Goal: Task Accomplishment & Management: Use online tool/utility

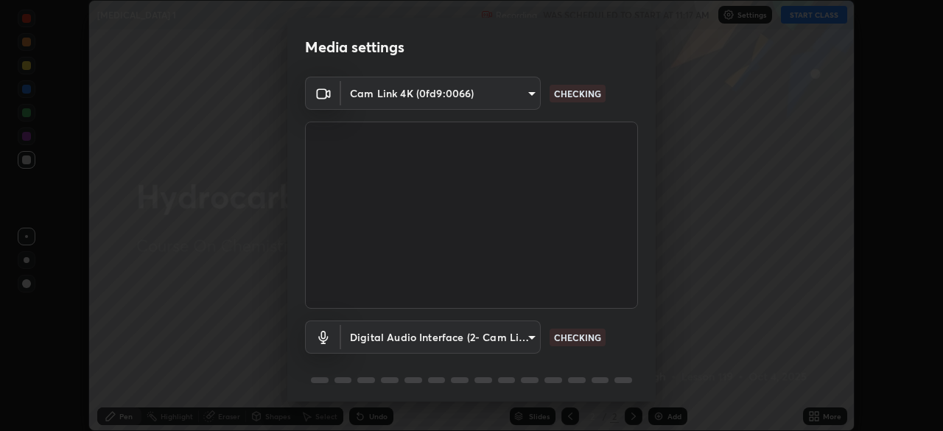
scroll to position [52, 0]
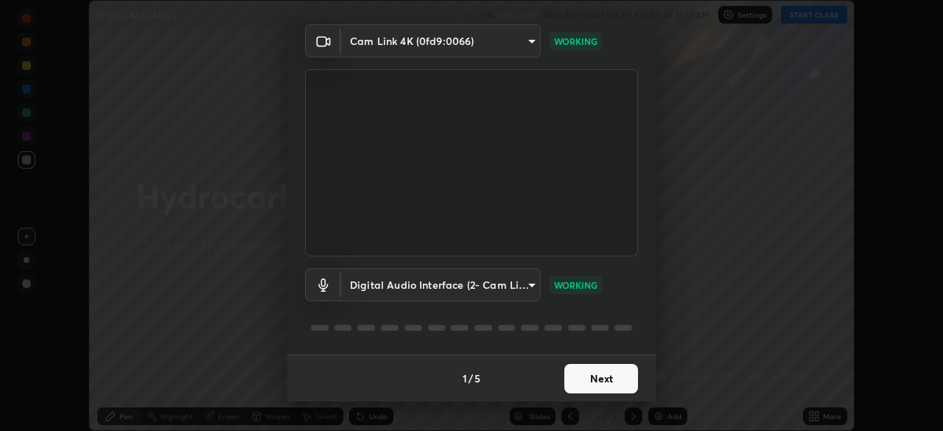
click at [580, 382] on button "Next" at bounding box center [601, 378] width 74 height 29
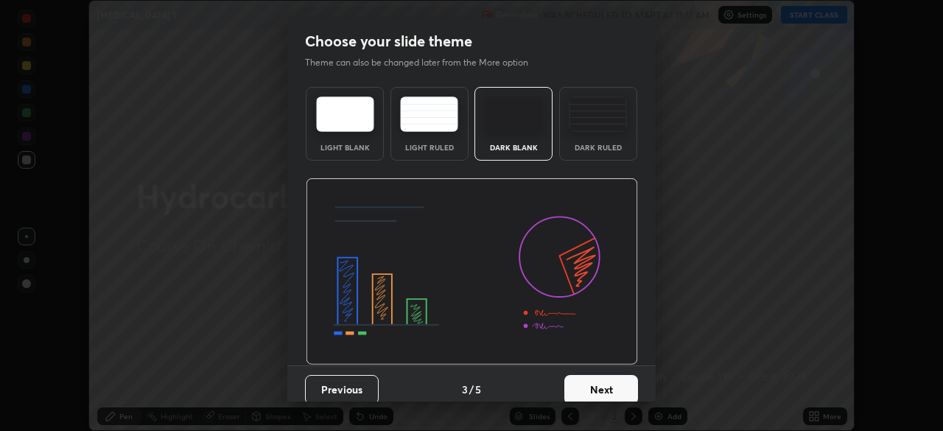
click at [587, 384] on button "Next" at bounding box center [601, 389] width 74 height 29
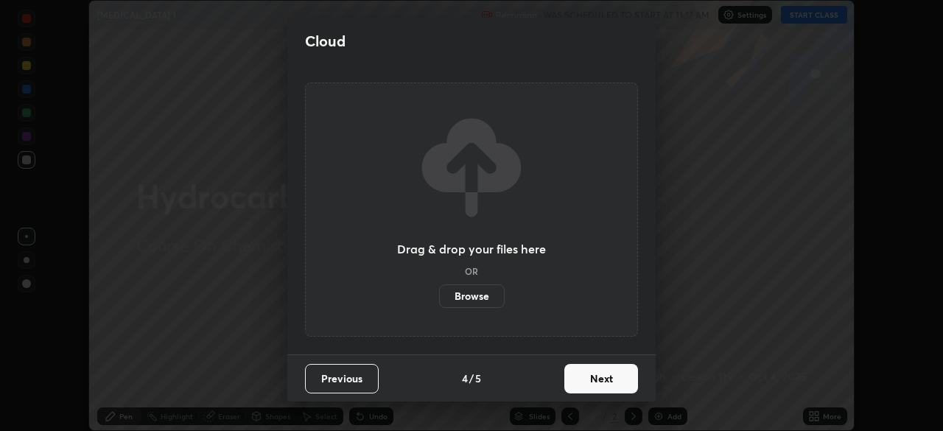
click at [590, 379] on button "Next" at bounding box center [601, 378] width 74 height 29
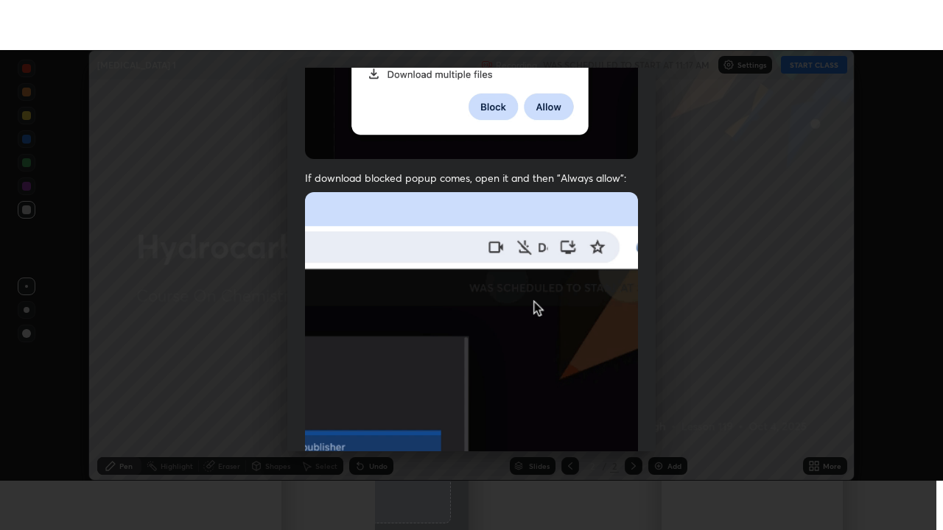
scroll to position [353, 0]
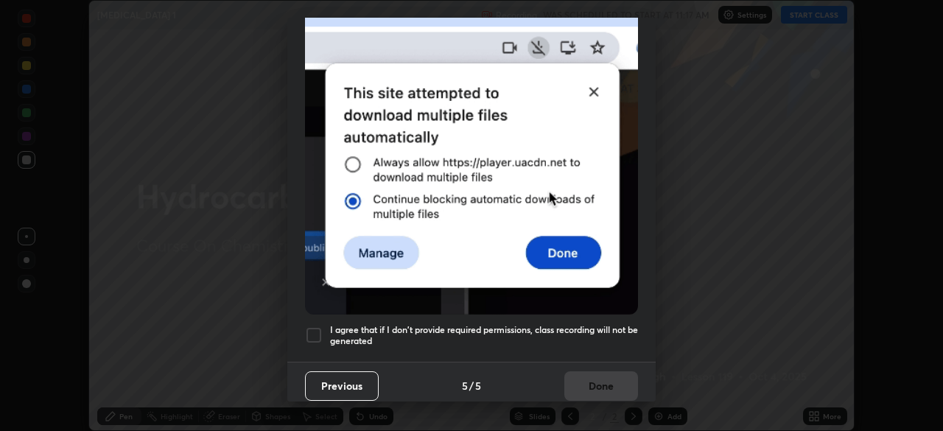
click at [574, 324] on h5 "I agree that if I don't provide required permissions, class recording will not …" at bounding box center [484, 335] width 308 height 23
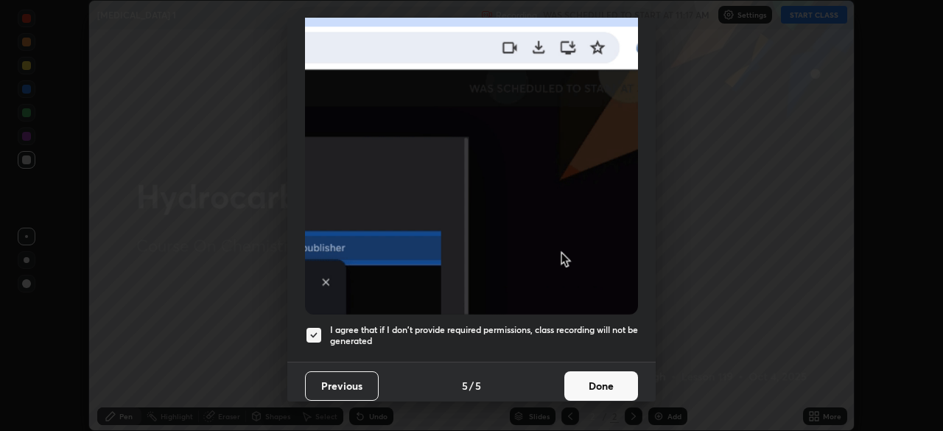
click at [579, 380] on button "Done" at bounding box center [601, 385] width 74 height 29
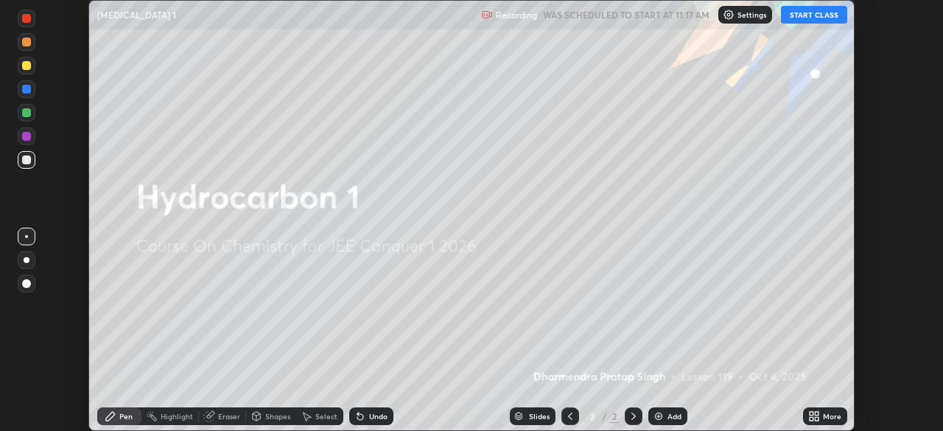
click at [821, 413] on div "More" at bounding box center [825, 416] width 44 height 18
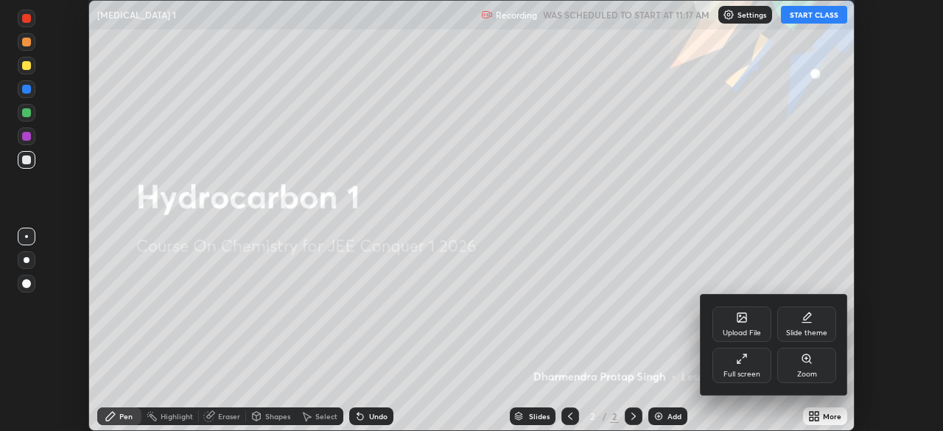
click at [737, 364] on icon at bounding box center [742, 359] width 12 height 12
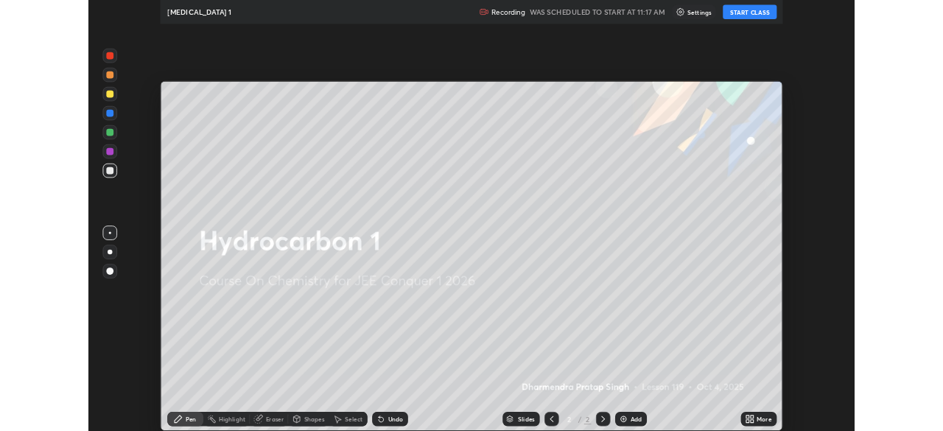
scroll to position [530, 943]
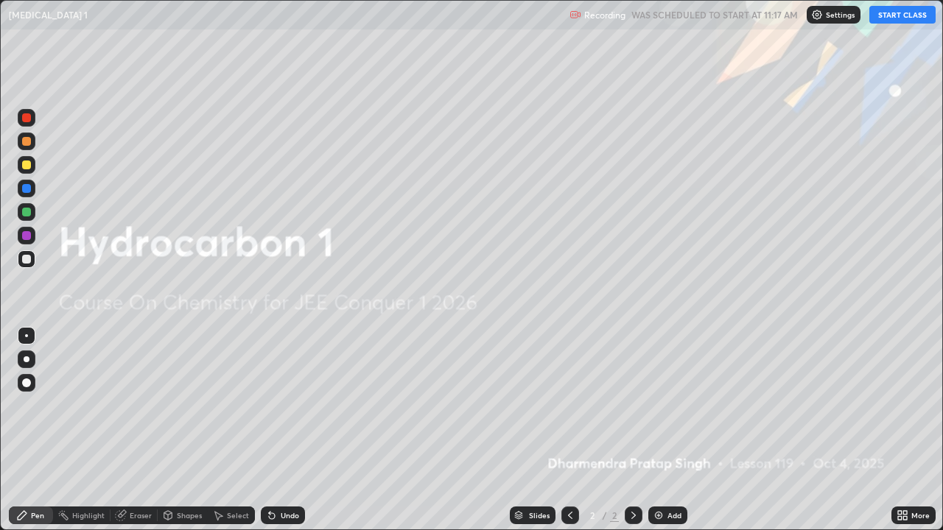
click at [897, 20] on button "START CLASS" at bounding box center [902, 15] width 66 height 18
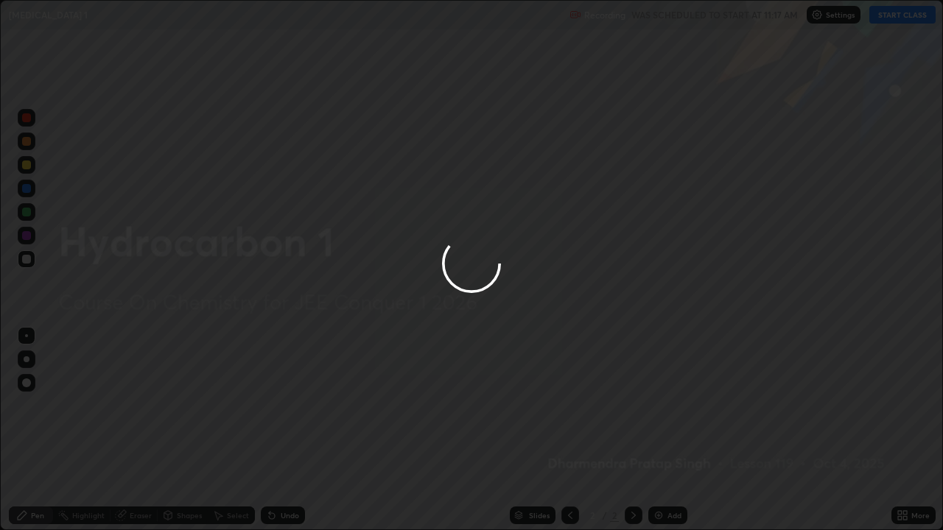
click at [661, 430] on div at bounding box center [471, 265] width 943 height 530
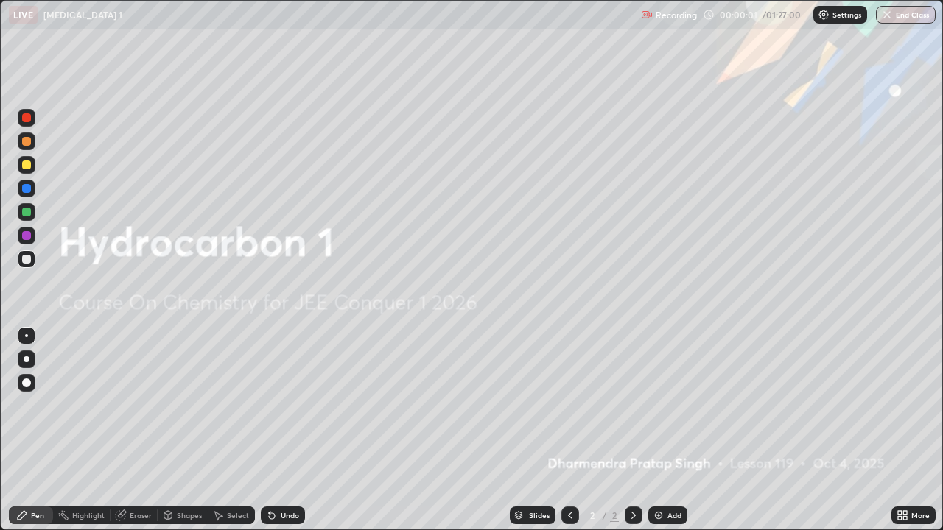
click at [659, 430] on img at bounding box center [659, 516] width 12 height 12
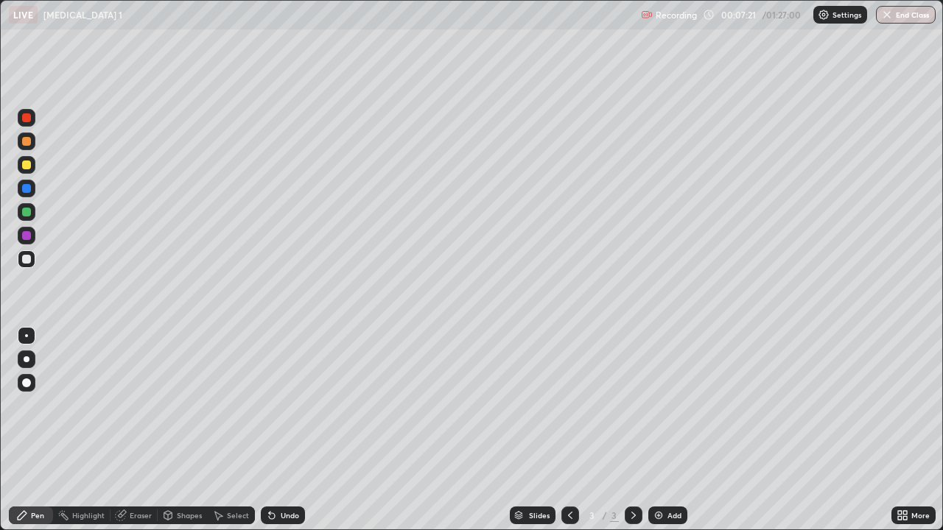
click at [664, 430] on div "Add" at bounding box center [667, 516] width 39 height 18
click at [662, 430] on img at bounding box center [659, 516] width 12 height 12
click at [666, 430] on div "Add" at bounding box center [667, 516] width 39 height 18
click at [141, 430] on div "Eraser" at bounding box center [141, 515] width 22 height 7
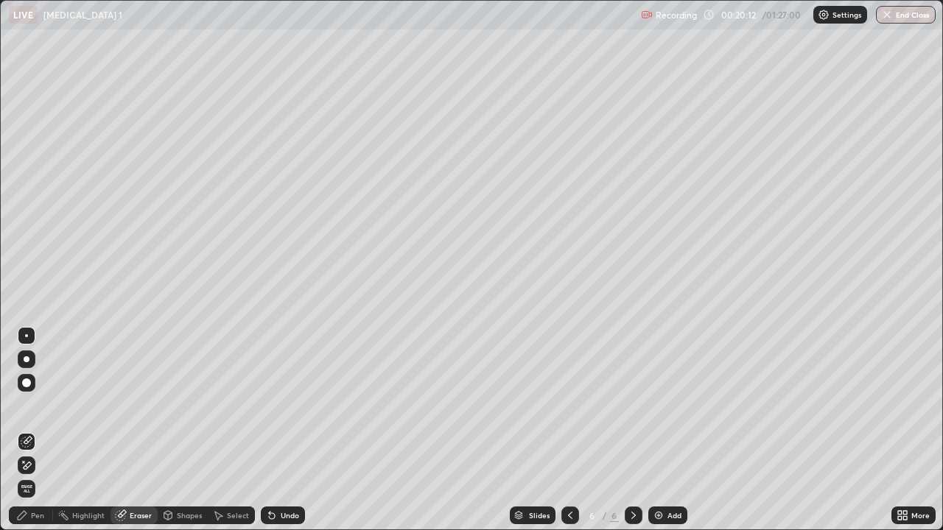
click at [38, 430] on div "Pen" at bounding box center [37, 515] width 13 height 7
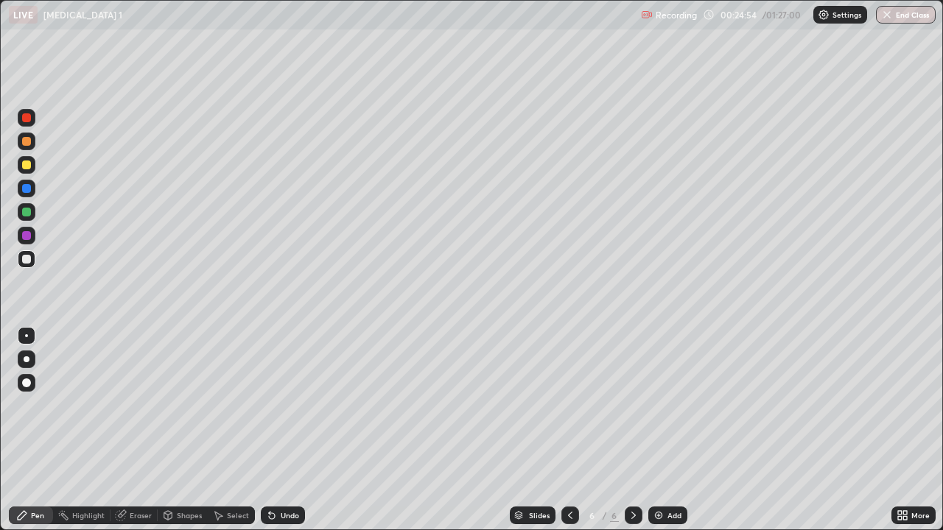
click at [660, 430] on img at bounding box center [659, 516] width 12 height 12
click at [575, 430] on div at bounding box center [570, 516] width 18 height 18
click at [635, 430] on icon at bounding box center [634, 516] width 12 height 12
click at [569, 430] on icon at bounding box center [570, 516] width 12 height 12
click at [634, 430] on icon at bounding box center [634, 516] width 12 height 12
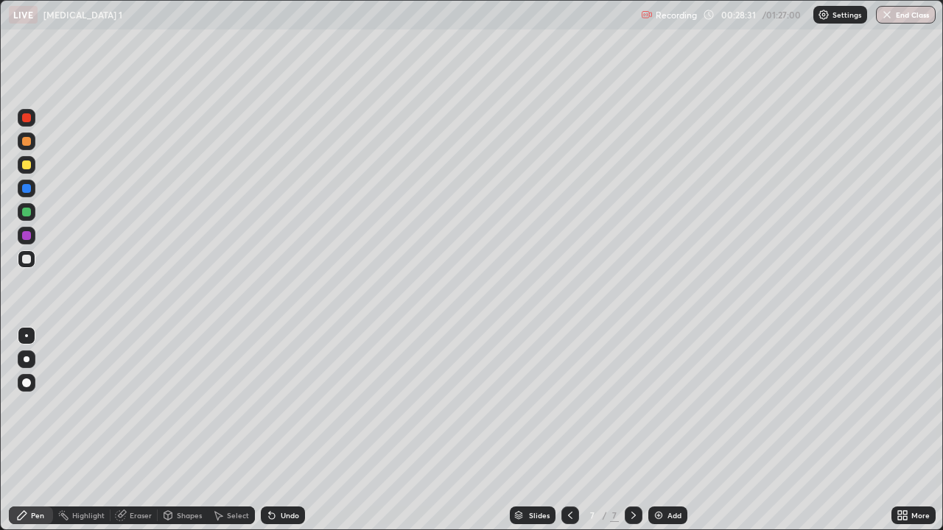
click at [631, 430] on icon at bounding box center [634, 516] width 12 height 12
click at [661, 430] on div "Add" at bounding box center [667, 516] width 39 height 18
click at [664, 430] on div "Add" at bounding box center [667, 516] width 39 height 18
click at [663, 430] on img at bounding box center [659, 516] width 12 height 12
click at [565, 430] on icon at bounding box center [570, 516] width 12 height 12
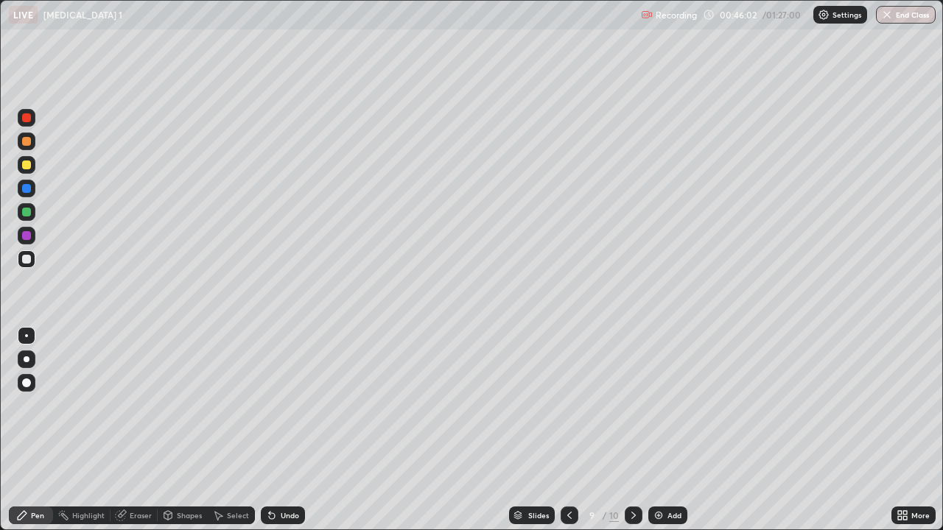
click at [633, 430] on icon at bounding box center [633, 515] width 4 height 7
click at [664, 430] on div "Add" at bounding box center [667, 516] width 39 height 18
click at [657, 430] on img at bounding box center [659, 516] width 12 height 12
click at [662, 430] on img at bounding box center [659, 516] width 12 height 12
click at [569, 430] on icon at bounding box center [570, 516] width 12 height 12
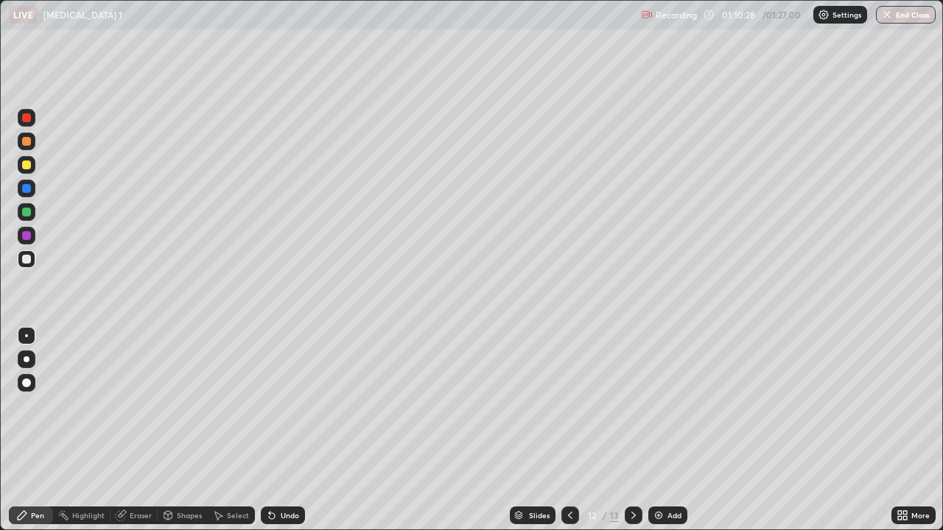
click at [630, 430] on icon at bounding box center [634, 516] width 12 height 12
click at [143, 430] on div "Eraser" at bounding box center [141, 515] width 22 height 7
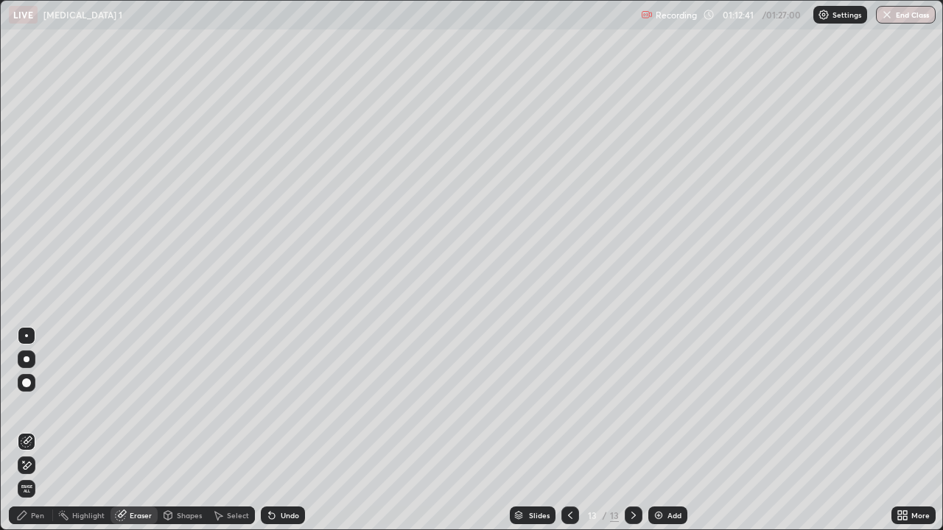
click at [41, 430] on div "Pen" at bounding box center [37, 515] width 13 height 7
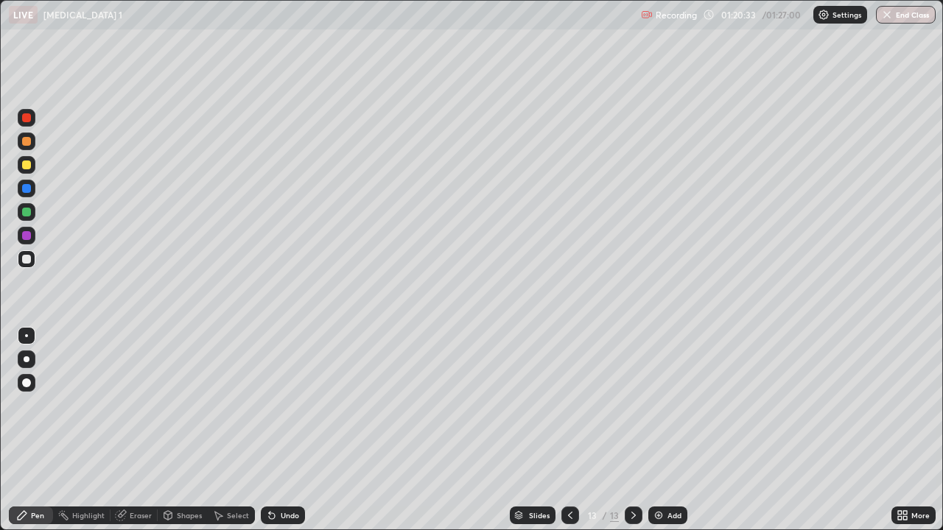
click at [663, 430] on img at bounding box center [659, 516] width 12 height 12
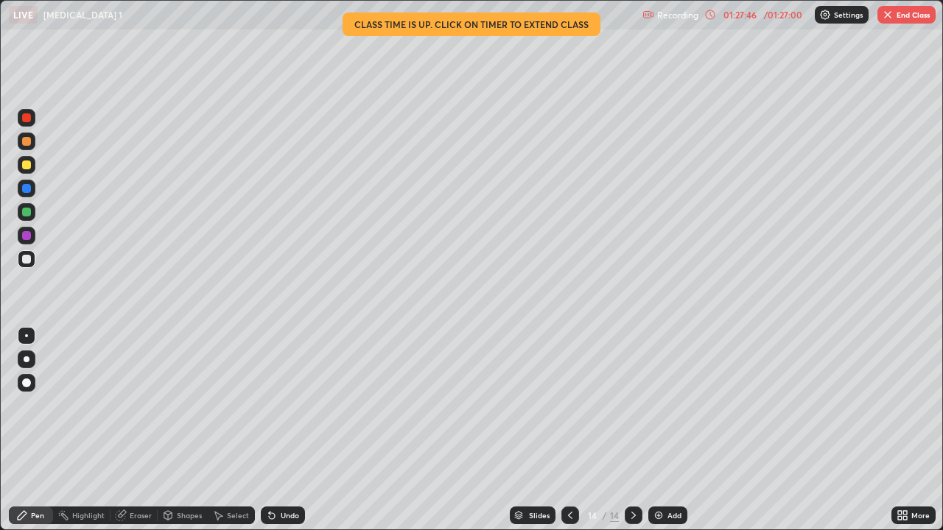
click at [905, 15] on button "End Class" at bounding box center [906, 15] width 58 height 18
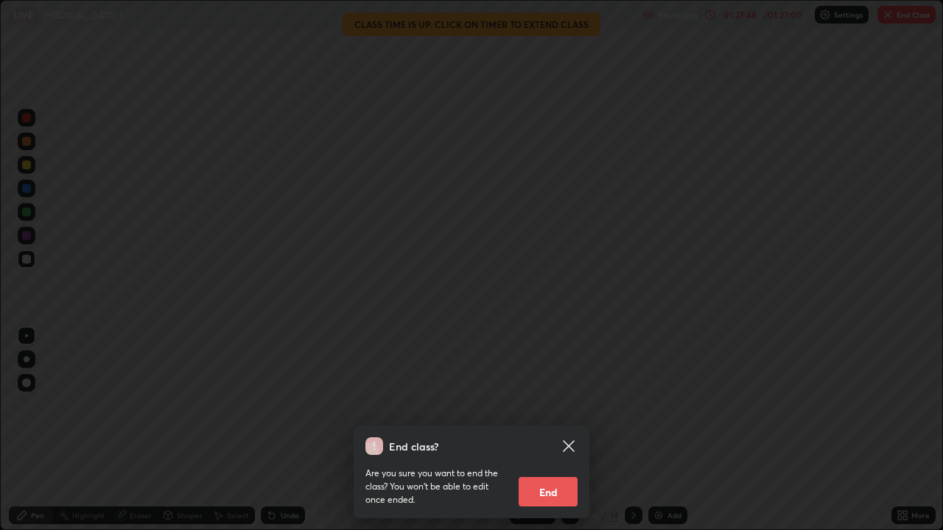
click at [549, 430] on button "End" at bounding box center [548, 491] width 59 height 29
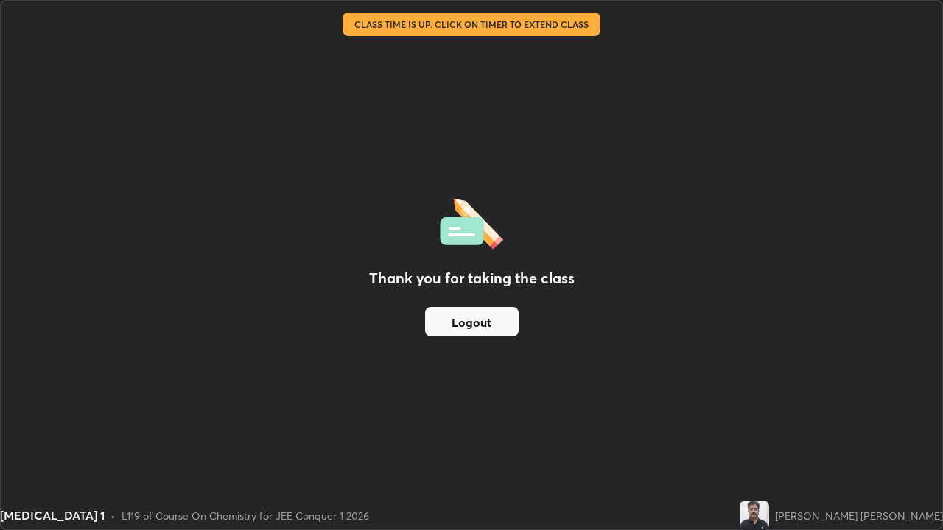
click at [491, 331] on button "Logout" at bounding box center [472, 321] width 94 height 29
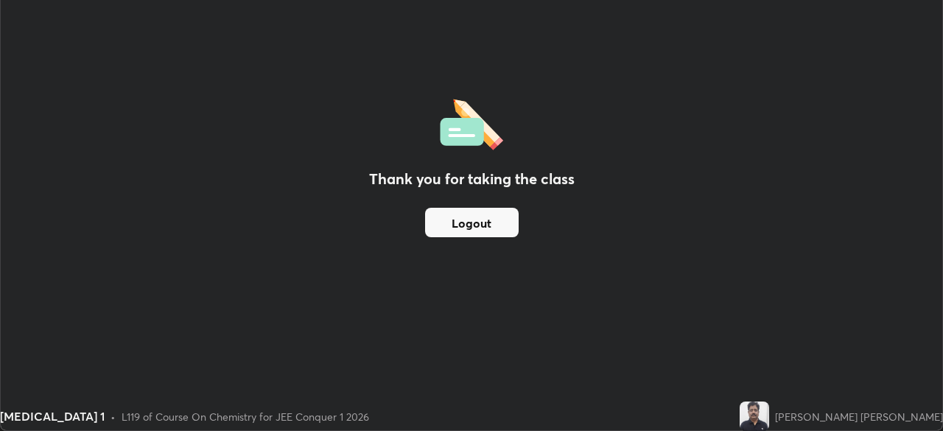
scroll to position [73235, 72723]
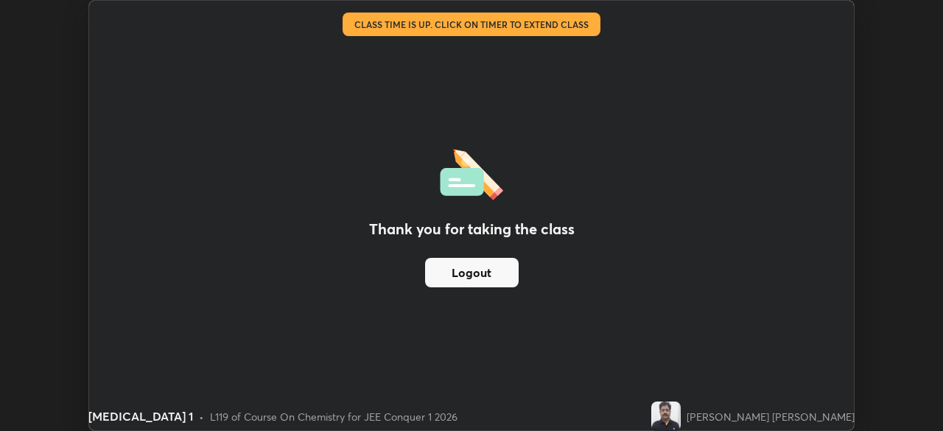
click at [481, 283] on button "Logout" at bounding box center [472, 272] width 94 height 29
click at [478, 281] on button "Logout" at bounding box center [472, 272] width 94 height 29
click at [503, 102] on div "Thank you for taking the class Logout" at bounding box center [471, 215] width 765 height 429
